Goal: Task Accomplishment & Management: Manage account settings

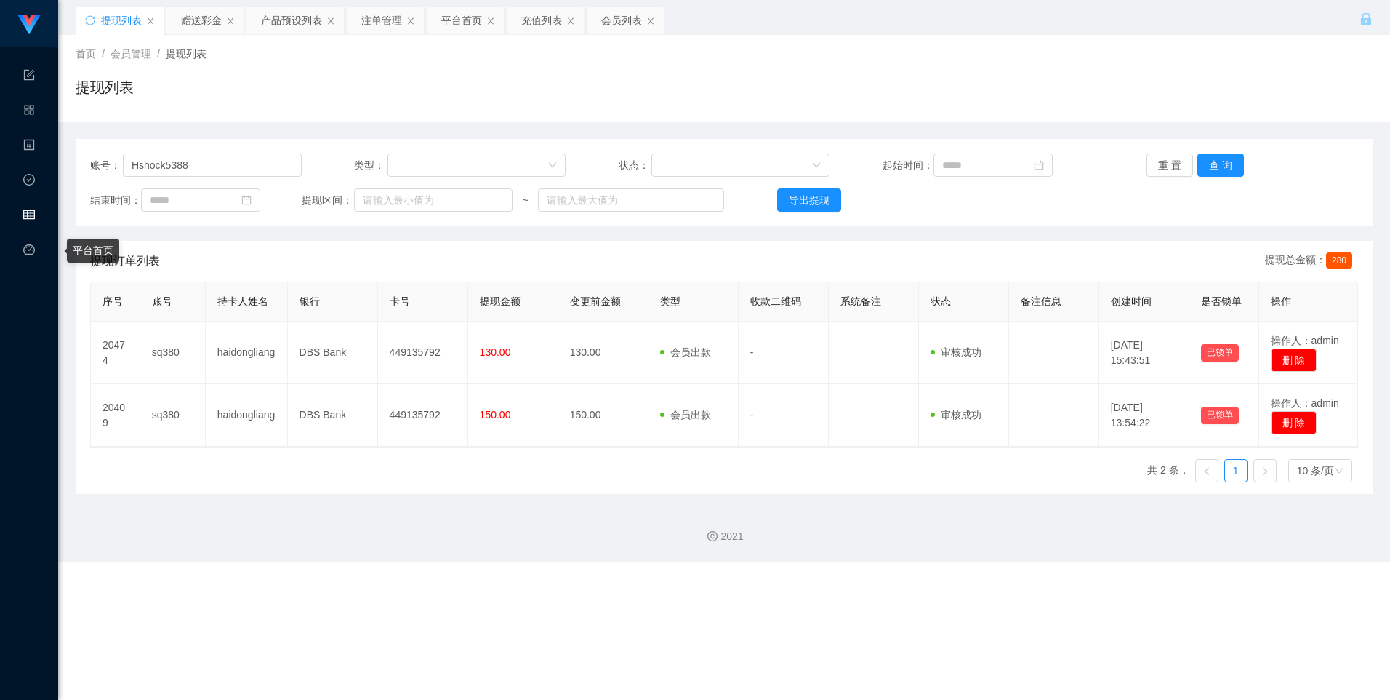
type input "Hshock5388"
click at [36, 221] on div "会员管理" at bounding box center [29, 215] width 58 height 29
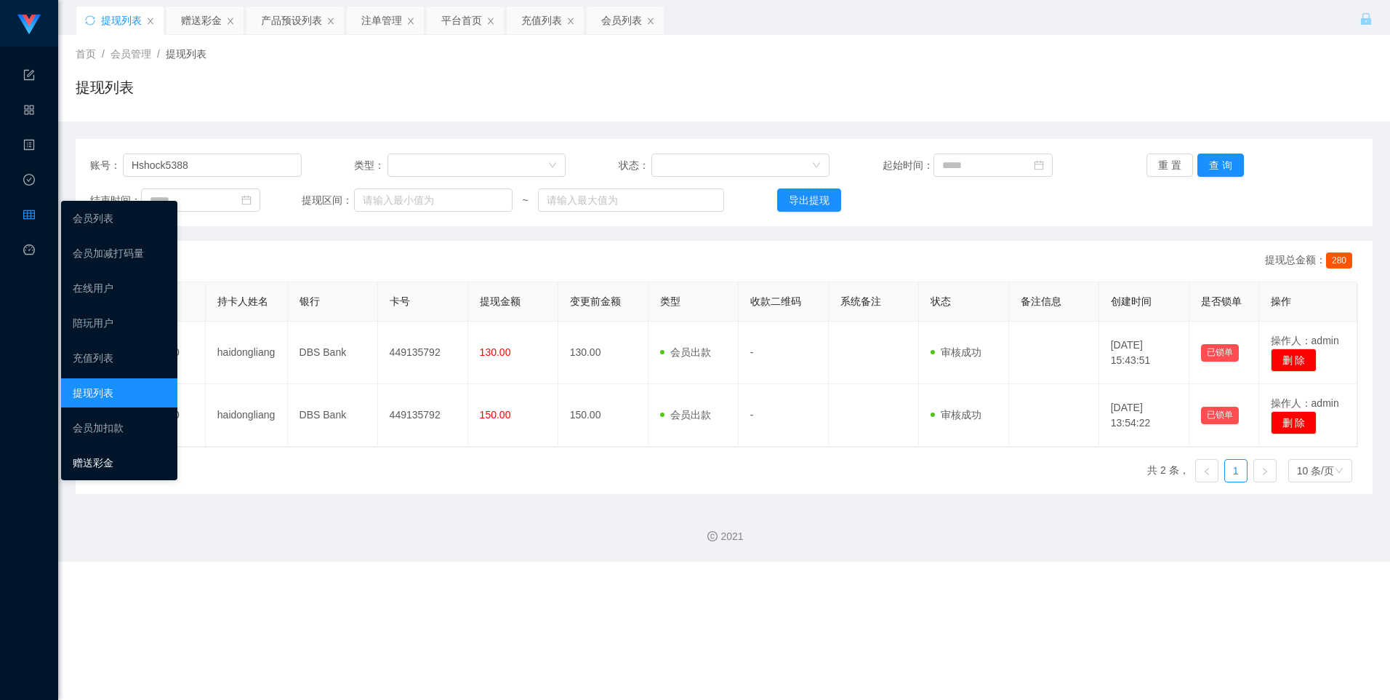
click at [108, 458] on link "赠送彩金" at bounding box center [119, 462] width 93 height 29
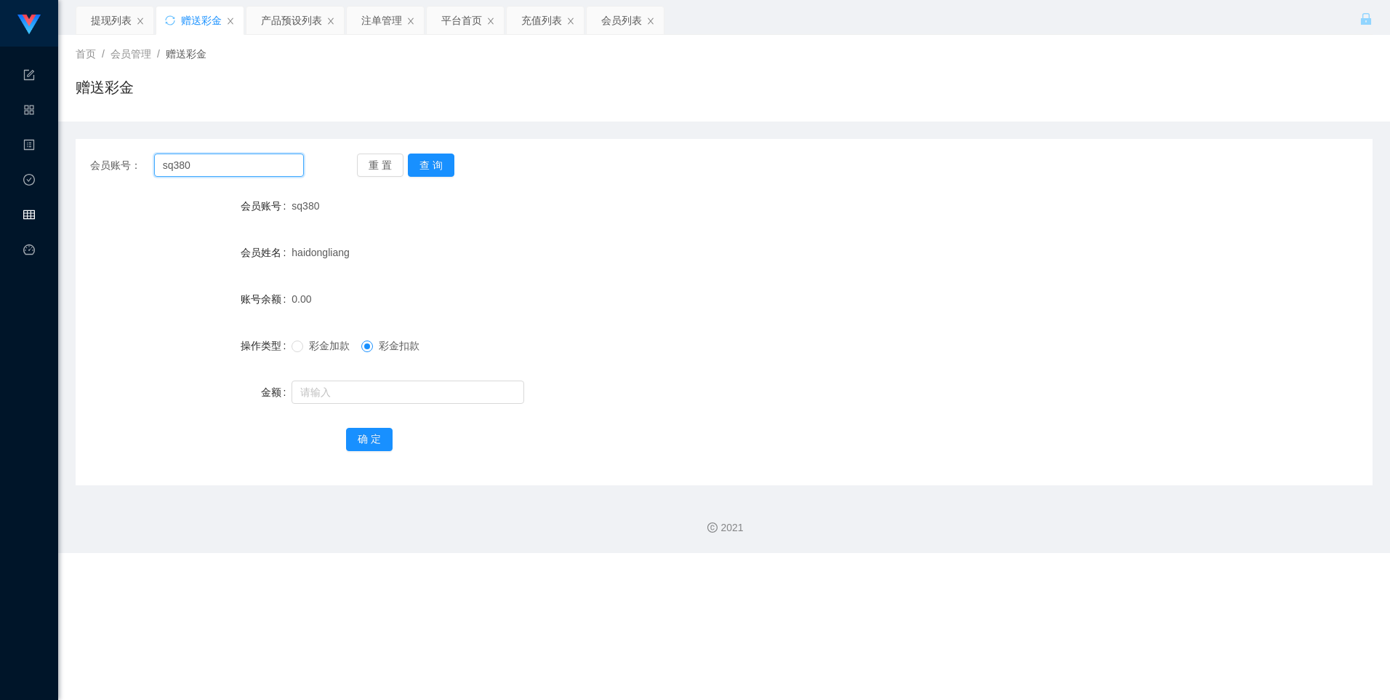
click at [213, 156] on input "sq380" at bounding box center [229, 164] width 150 height 23
paste input "Hshock5388"
type input "Hshock5388"
click at [431, 161] on button "查 询" at bounding box center [431, 164] width 47 height 23
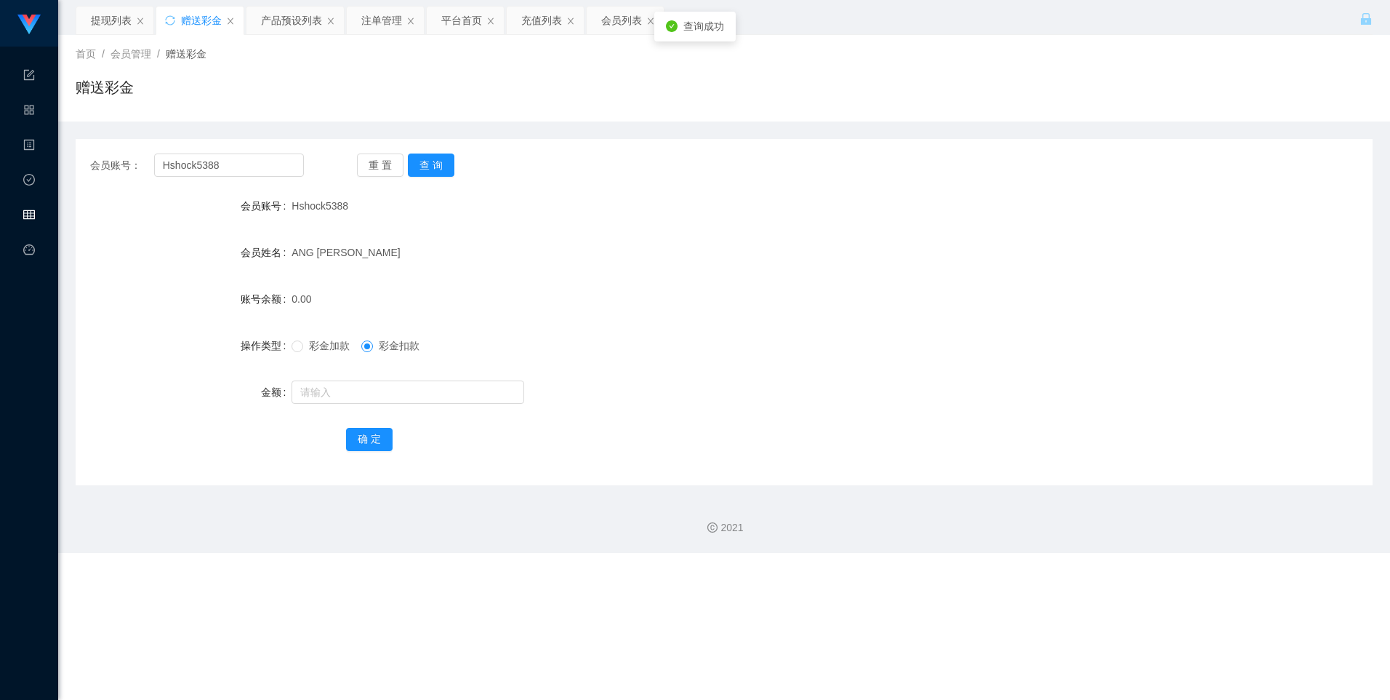
click at [324, 342] on span "彩金加款" at bounding box center [329, 346] width 52 height 12
click at [340, 391] on input "text" at bounding box center [408, 391] width 233 height 23
type input "500"
click at [351, 438] on button "确 定" at bounding box center [369, 439] width 47 height 23
click at [413, 164] on button "查 询" at bounding box center [431, 164] width 47 height 23
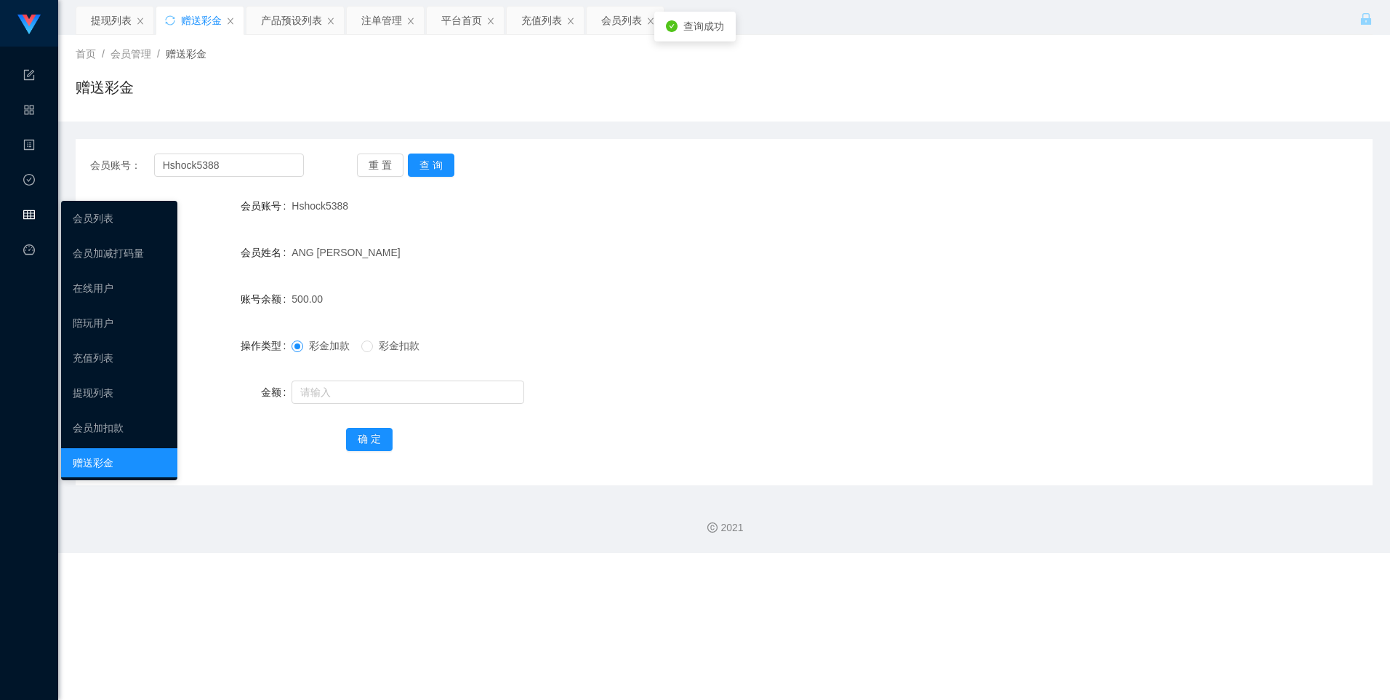
click at [12, 202] on div "会员管理" at bounding box center [29, 215] width 58 height 29
click at [117, 226] on link "会员列表" at bounding box center [119, 218] width 93 height 29
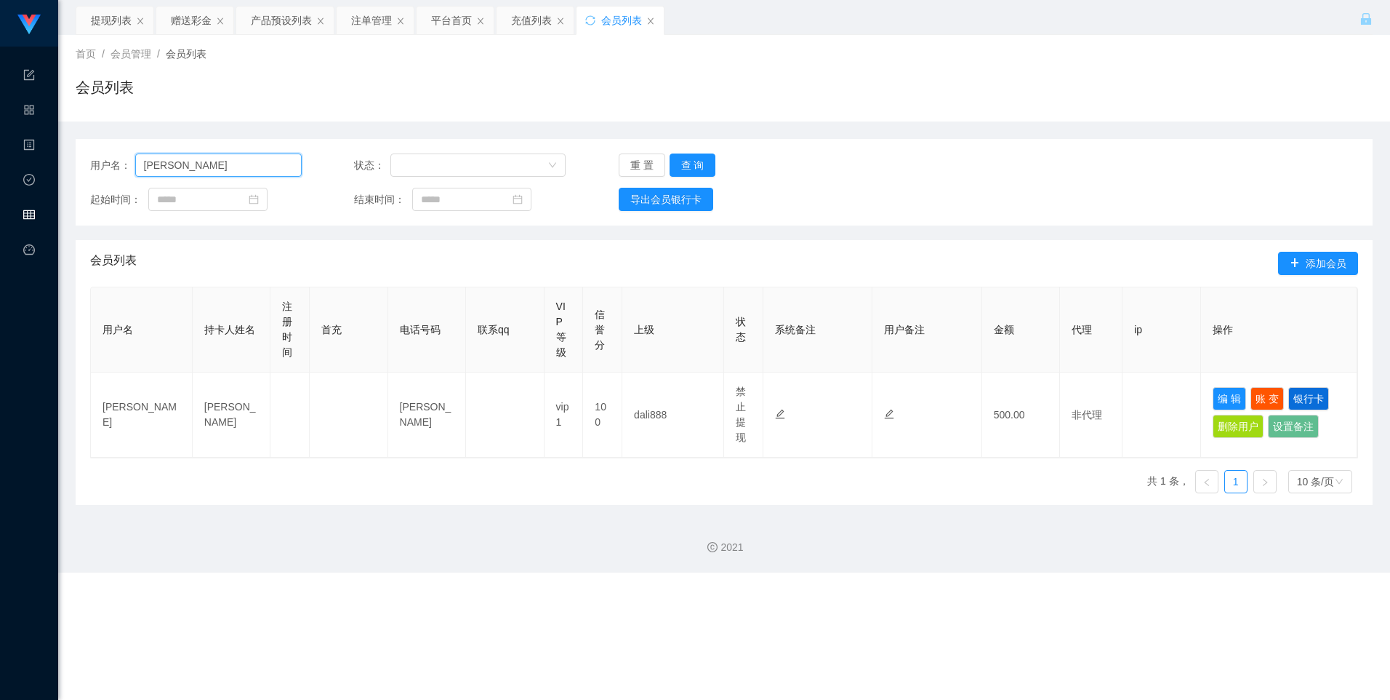
click at [220, 161] on input "[PERSON_NAME]" at bounding box center [218, 164] width 167 height 23
drag, startPoint x: 220, startPoint y: 161, endPoint x: 296, endPoint y: 156, distance: 76.6
click at [220, 161] on input "[PERSON_NAME]" at bounding box center [218, 164] width 167 height 23
paste input "Hshock5388"
type input "Hshock5388"
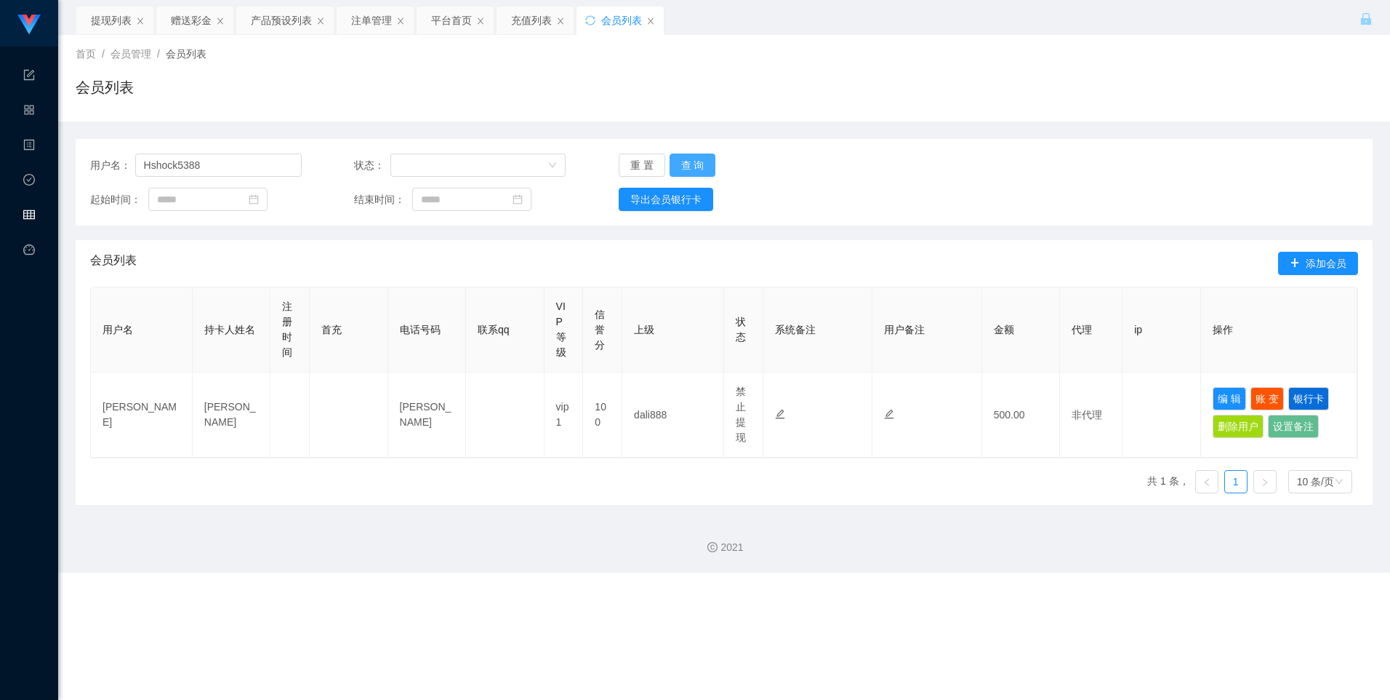
click at [706, 157] on button "查 询" at bounding box center [693, 164] width 47 height 23
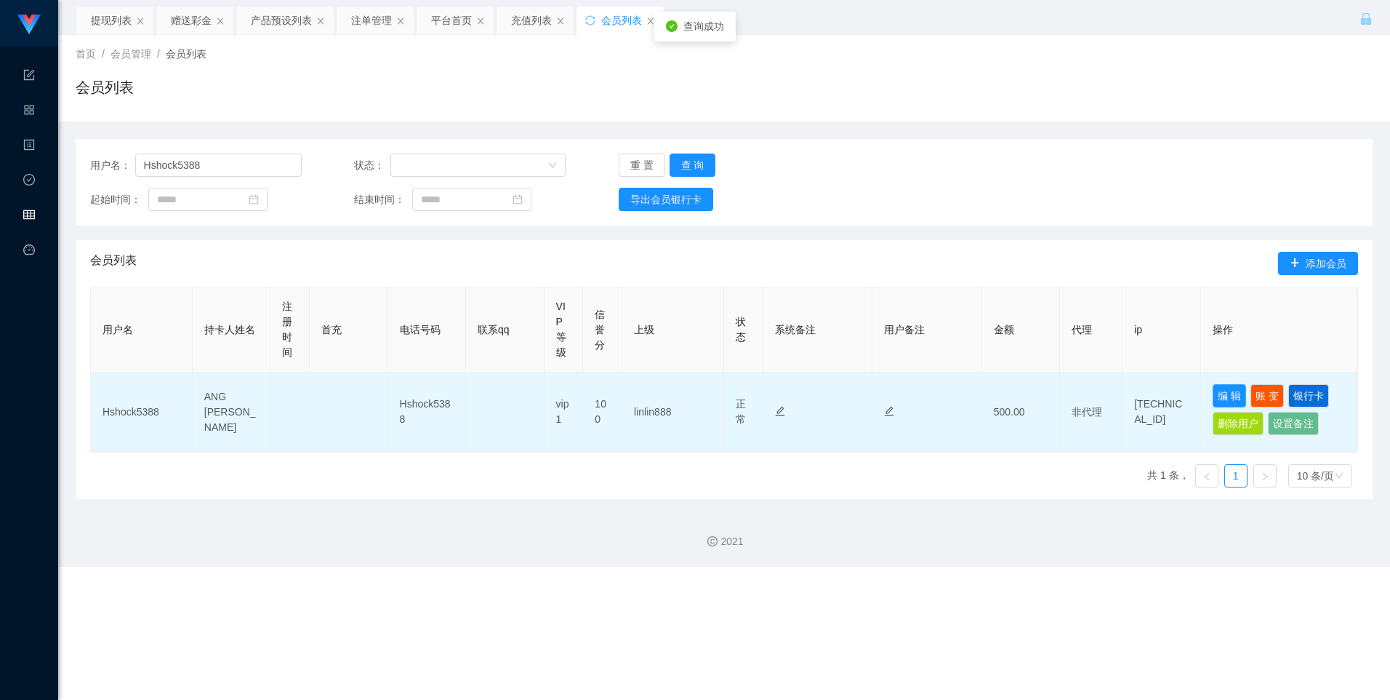
click at [1235, 391] on button "编 辑" at bounding box center [1229, 395] width 33 height 23
type input "Hshock5388"
type input "ANG [PERSON_NAME]"
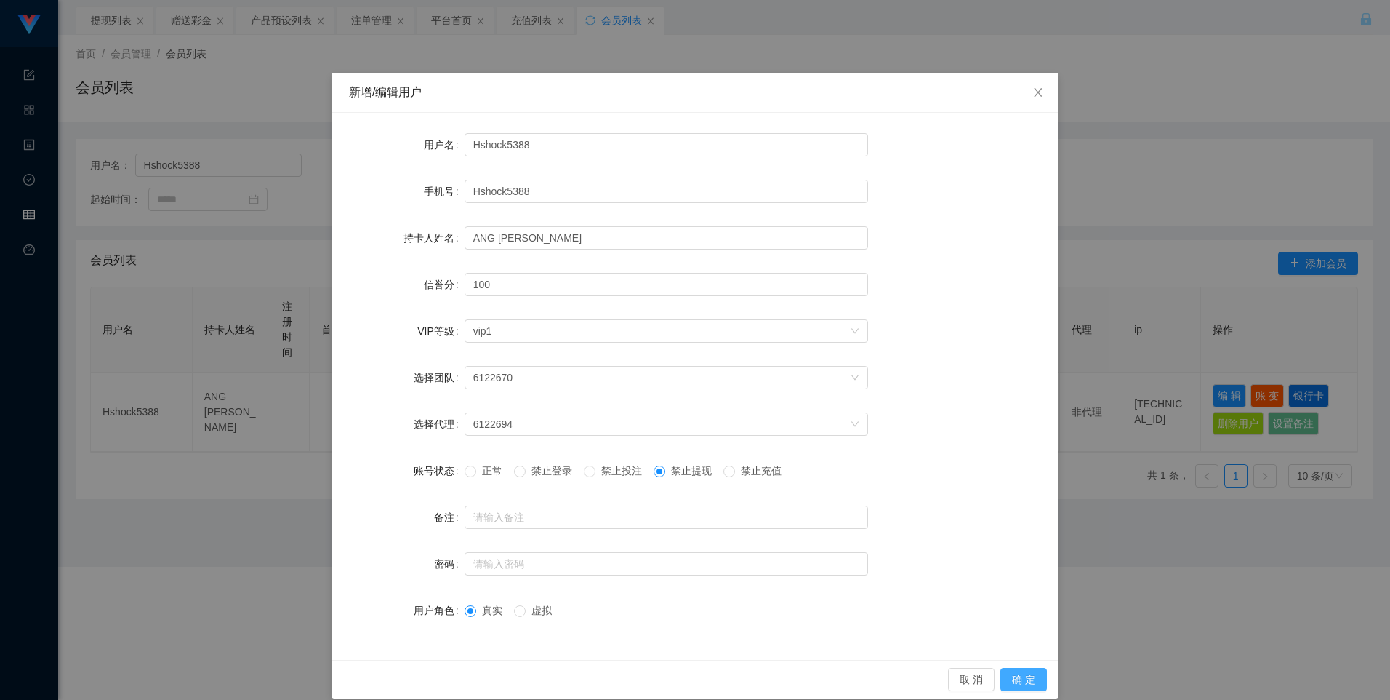
click at [1020, 685] on button "确 定" at bounding box center [1024, 679] width 47 height 23
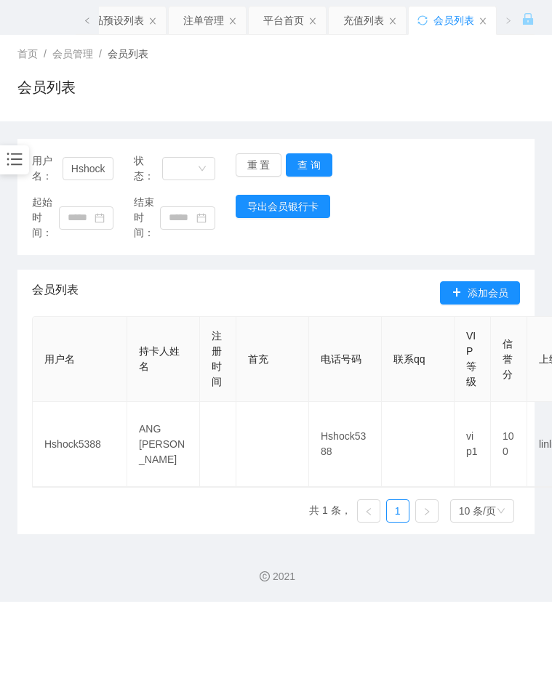
click at [404, 192] on div "用户名： Hshock5388 状态： 重 置 查 询 起始时间： 结束时间： 导出会员银行卡" at bounding box center [275, 197] width 517 height 116
